Goal: Task Accomplishment & Management: Complete application form

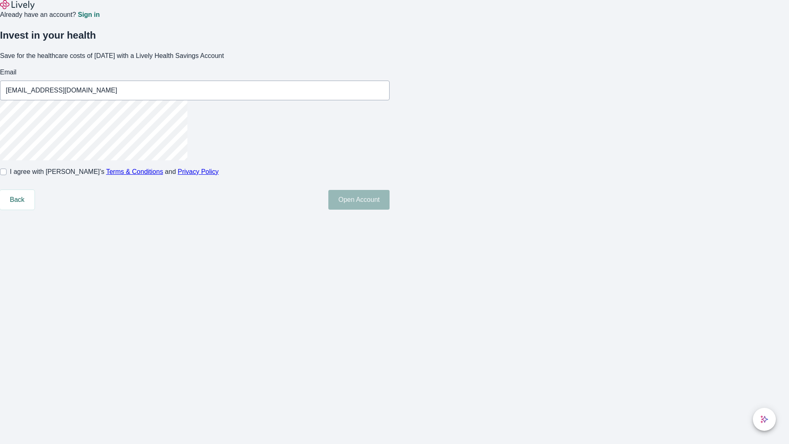
click at [7, 175] on input "I agree with Lively’s Terms & Conditions and Privacy Policy" at bounding box center [3, 171] width 7 height 7
checkbox input "true"
click at [390, 210] on button "Open Account" at bounding box center [358, 200] width 61 height 20
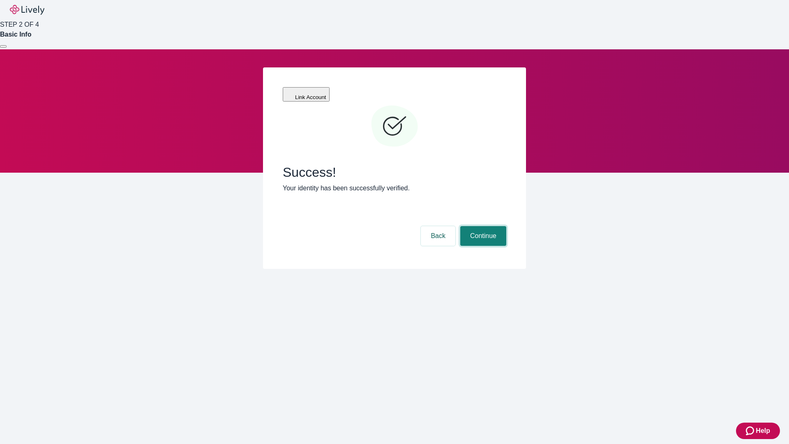
click at [482, 226] on button "Continue" at bounding box center [483, 236] width 46 height 20
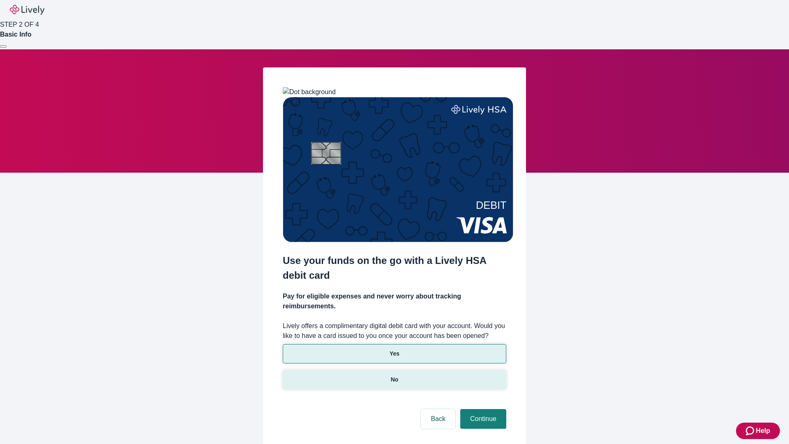
click at [394, 375] on p "No" at bounding box center [395, 379] width 8 height 9
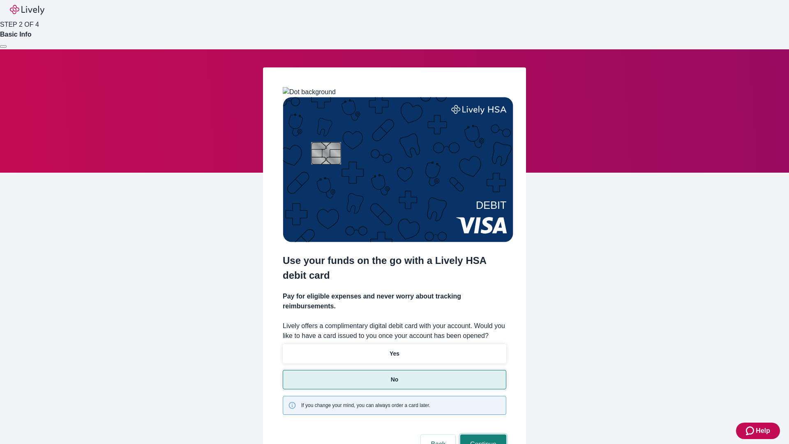
click at [482, 434] on button "Continue" at bounding box center [483, 444] width 46 height 20
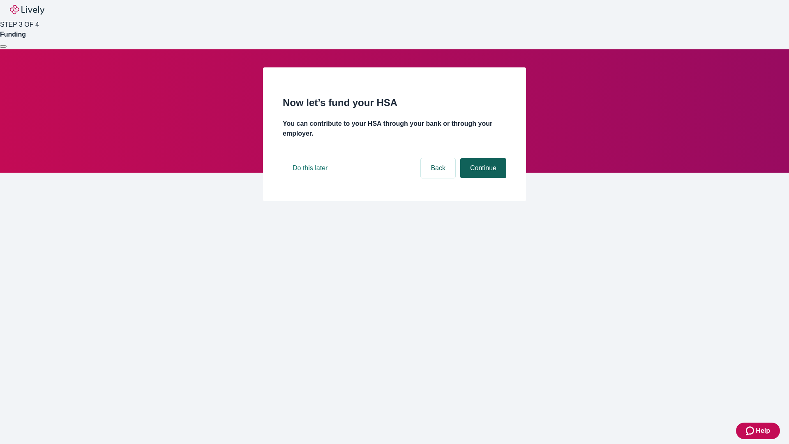
click at [482, 178] on button "Continue" at bounding box center [483, 168] width 46 height 20
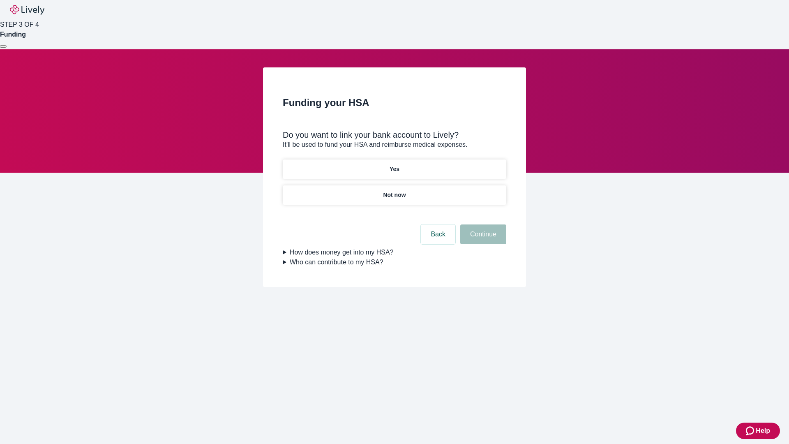
click at [394, 165] on p "Yes" at bounding box center [395, 169] width 10 height 9
click at [482, 224] on button "Continue" at bounding box center [483, 234] width 46 height 20
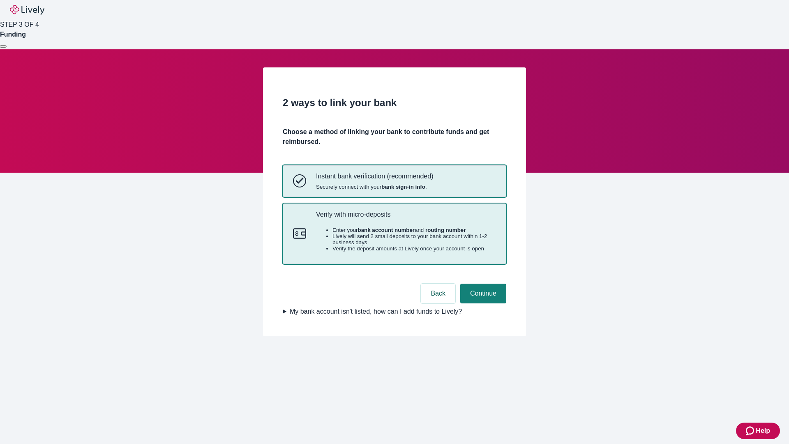
click at [406, 218] on p "Verify with micro-deposits" at bounding box center [406, 214] width 180 height 8
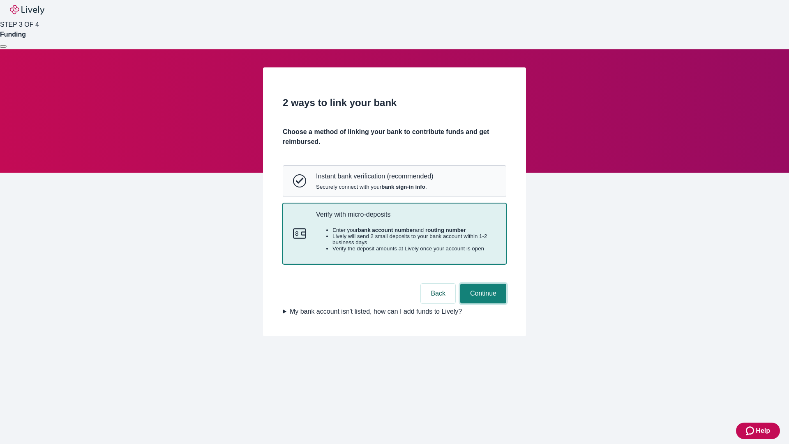
click at [482, 303] on button "Continue" at bounding box center [483, 294] width 46 height 20
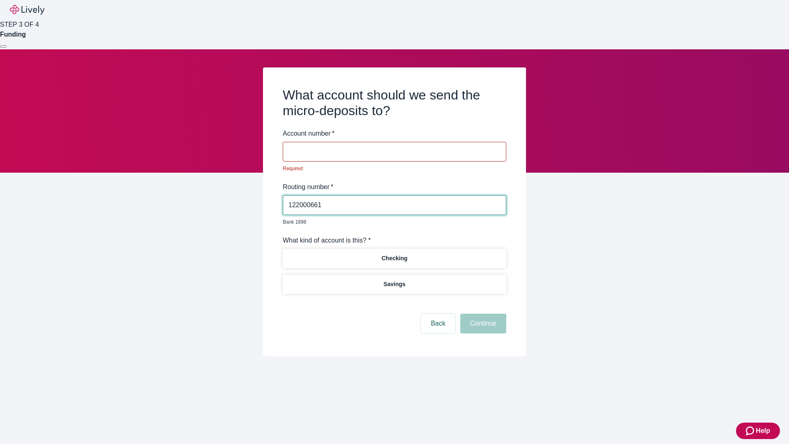
type input "122000661"
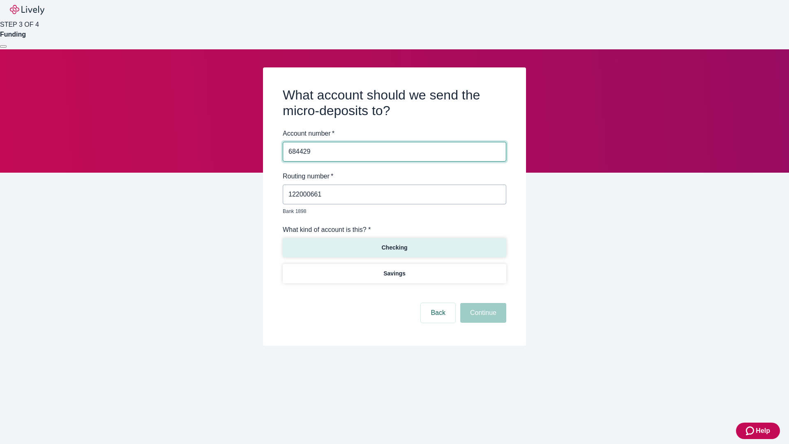
type input "684429"
click at [394, 243] on p "Checking" at bounding box center [394, 247] width 26 height 9
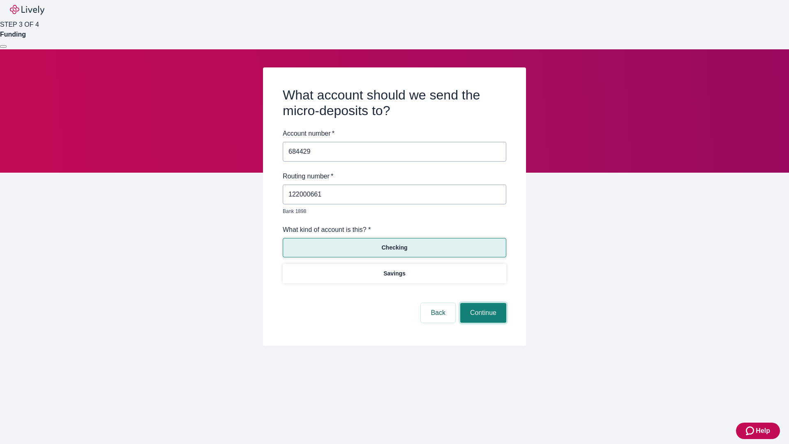
click at [482, 303] on button "Continue" at bounding box center [483, 313] width 46 height 20
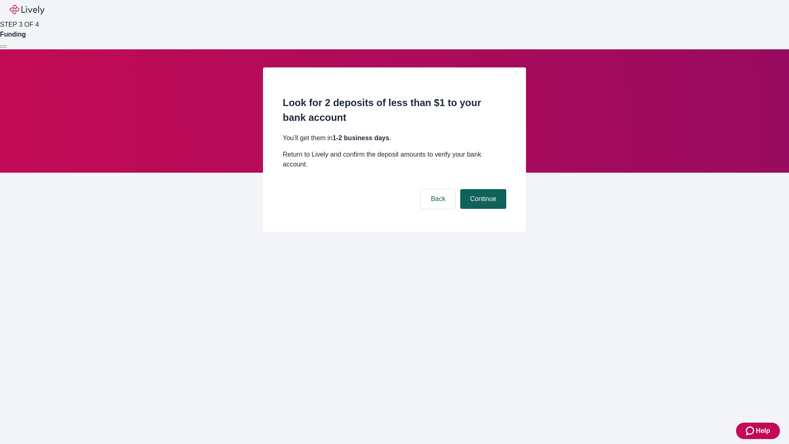
click at [482, 189] on button "Continue" at bounding box center [483, 199] width 46 height 20
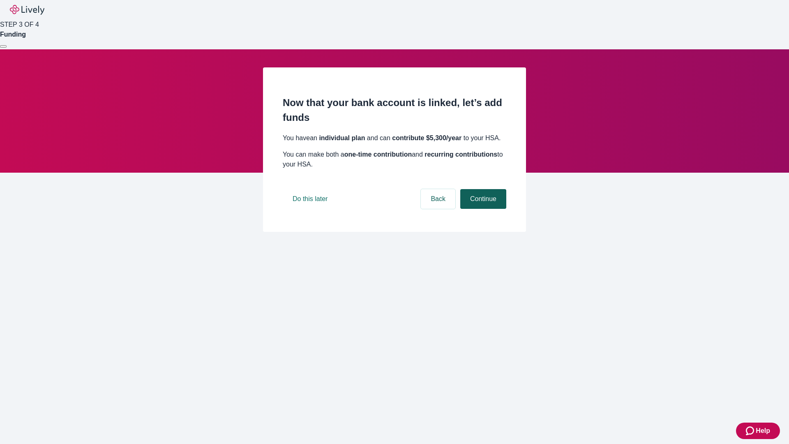
click at [482, 209] on button "Continue" at bounding box center [483, 199] width 46 height 20
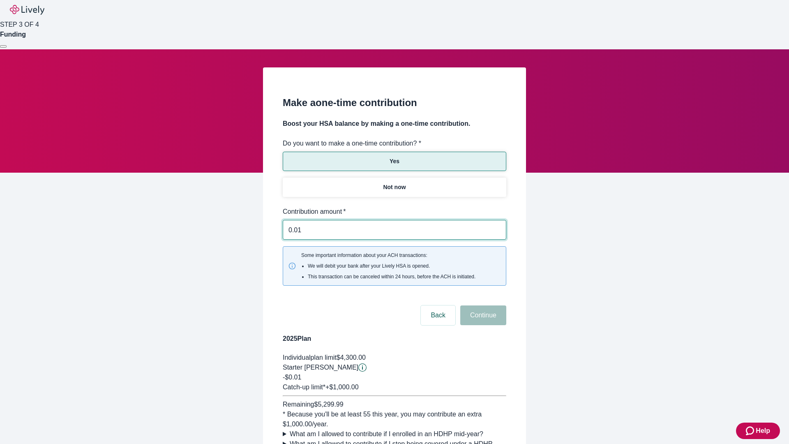
type input "0.01"
click at [482, 305] on button "Continue" at bounding box center [483, 315] width 46 height 20
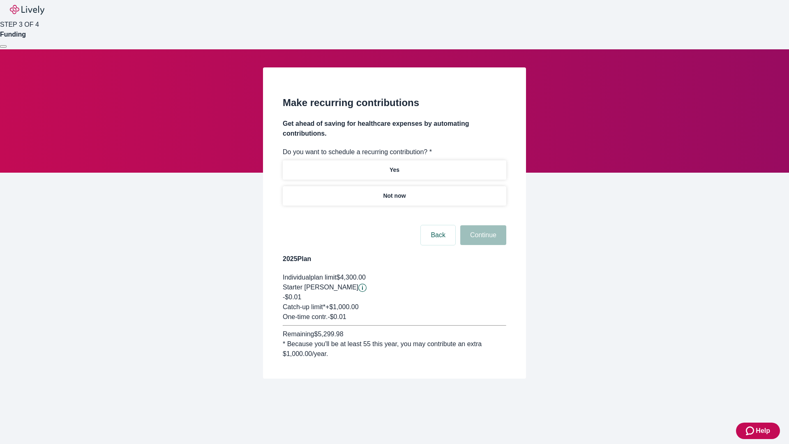
click at [394, 191] on p "Not now" at bounding box center [394, 195] width 23 height 9
click at [482, 225] on button "Continue" at bounding box center [483, 235] width 46 height 20
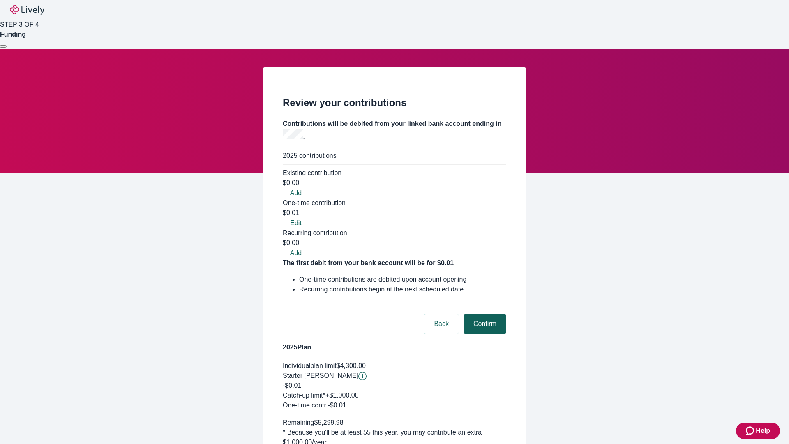
click at [484, 314] on button "Confirm" at bounding box center [484, 324] width 43 height 20
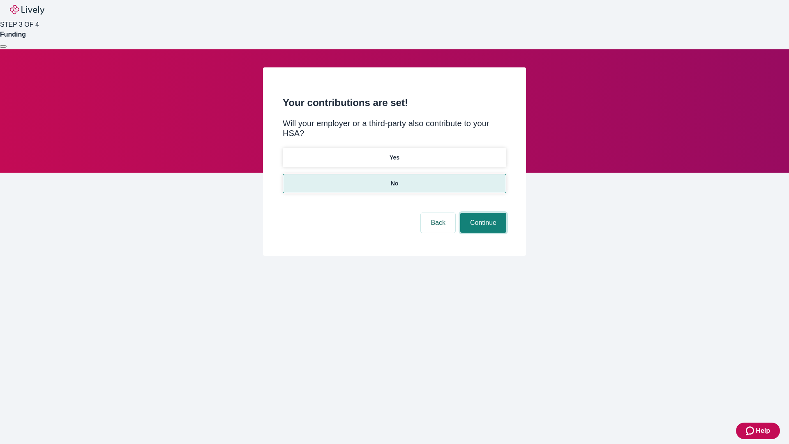
click at [482, 213] on button "Continue" at bounding box center [483, 223] width 46 height 20
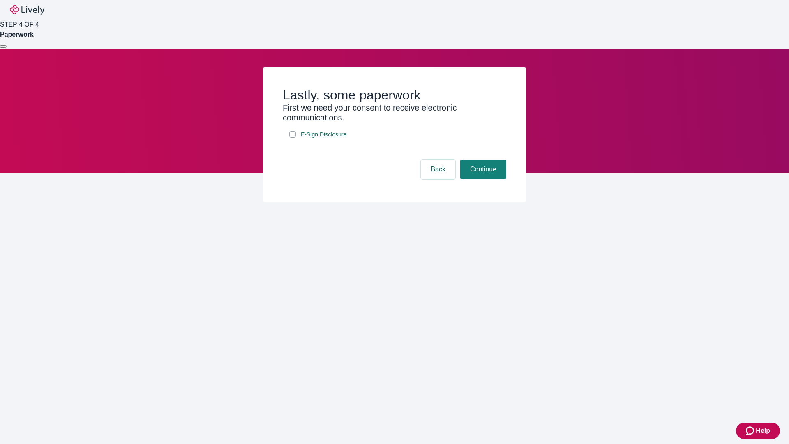
click at [293, 138] on input "E-Sign Disclosure" at bounding box center [292, 134] width 7 height 7
checkbox input "true"
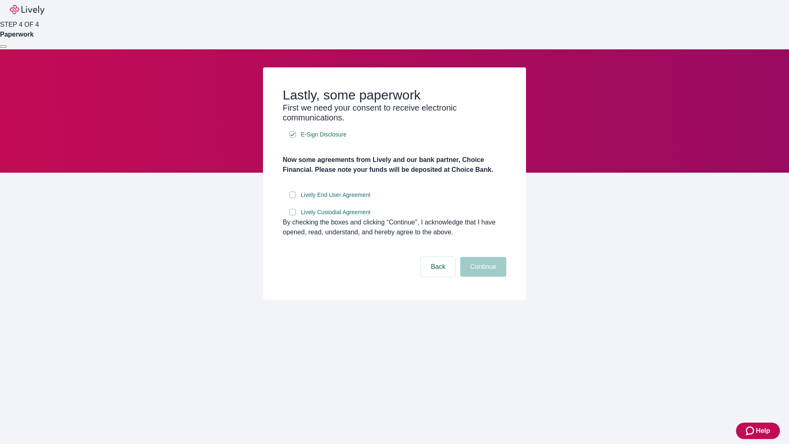
click at [293, 198] on input "Lively End User Agreement" at bounding box center [292, 194] width 7 height 7
checkbox input "true"
click at [293, 215] on input "Lively Custodial Agreement" at bounding box center [292, 212] width 7 height 7
checkbox input "true"
click at [482, 277] on button "Continue" at bounding box center [483, 267] width 46 height 20
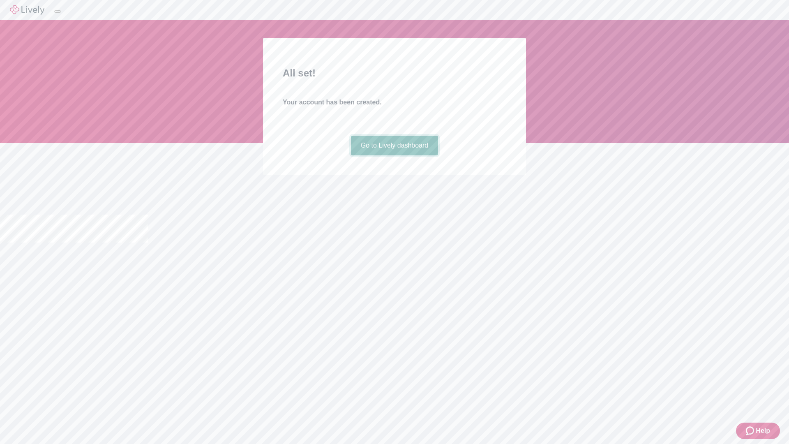
click at [394, 155] on link "Go to Lively dashboard" at bounding box center [395, 146] width 88 height 20
